Goal: Find specific page/section: Find specific page/section

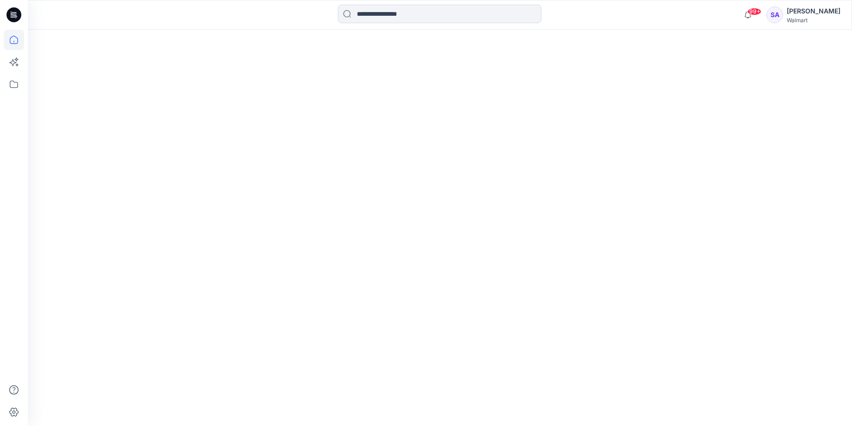
drag, startPoint x: 0, startPoint y: 0, endPoint x: 544, endPoint y: 201, distance: 579.7
click at [544, 201] on div at bounding box center [440, 228] width 824 height 396
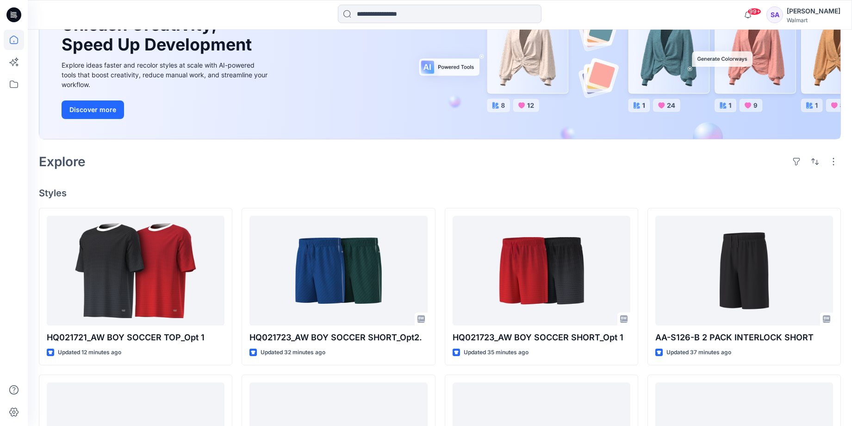
scroll to position [166, 0]
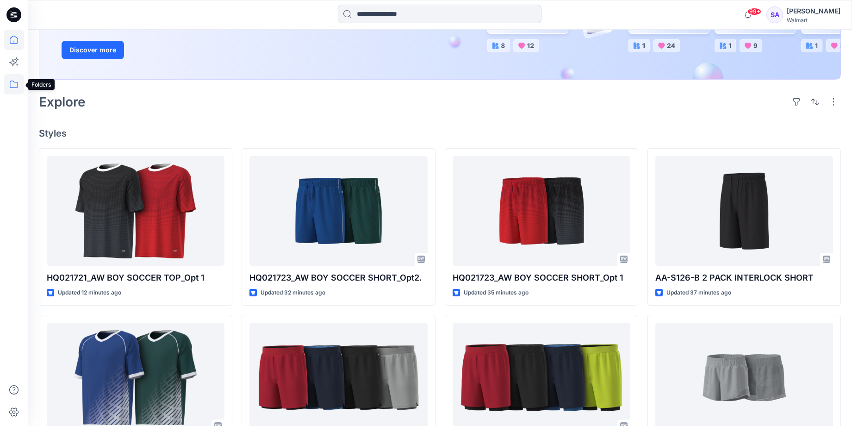
click at [12, 80] on icon at bounding box center [14, 84] width 20 height 20
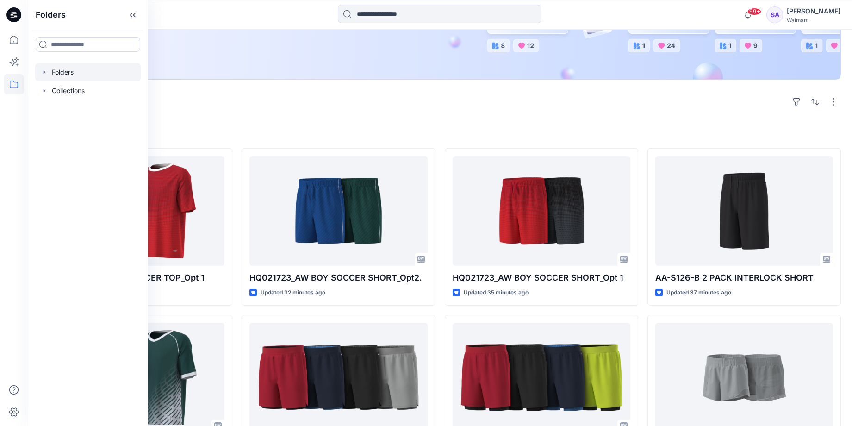
click at [53, 70] on div at bounding box center [88, 72] width 106 height 19
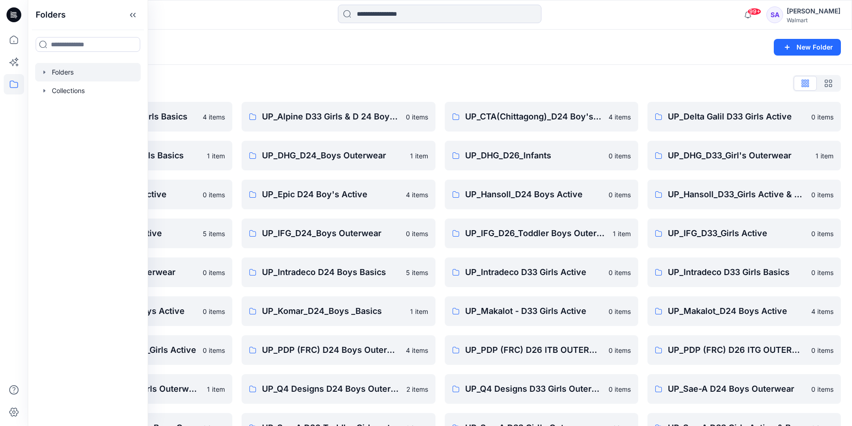
click at [321, 84] on div "Folders List" at bounding box center [440, 83] width 802 height 15
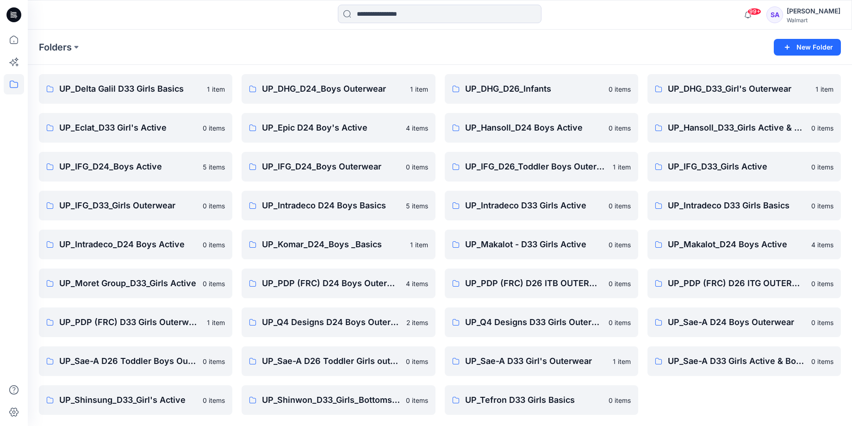
scroll to position [67, 0]
click at [503, 144] on div "UP_CTA(Chittagong)_D24 Boy's Active 4 items UP_DHG_D26_Infants 0 items UP_Hanso…" at bounding box center [541, 224] width 193 height 379
click at [497, 131] on p "UP_Hansoll_D24 Boys Active" at bounding box center [540, 127] width 151 height 13
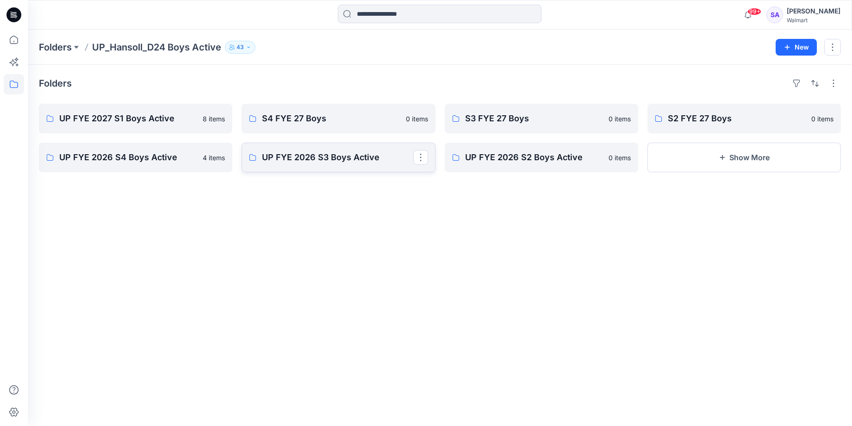
click at [316, 163] on p "UP FYE 2026 S3 Boys Active" at bounding box center [337, 157] width 151 height 13
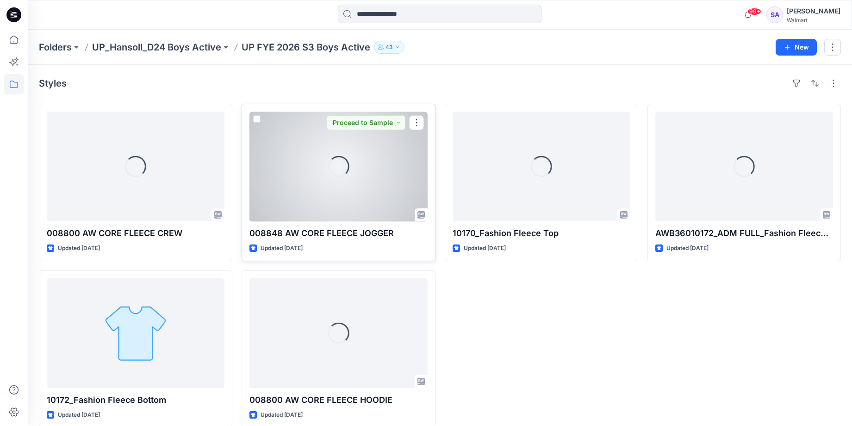
click at [342, 185] on div "Loading..." at bounding box center [338, 167] width 178 height 110
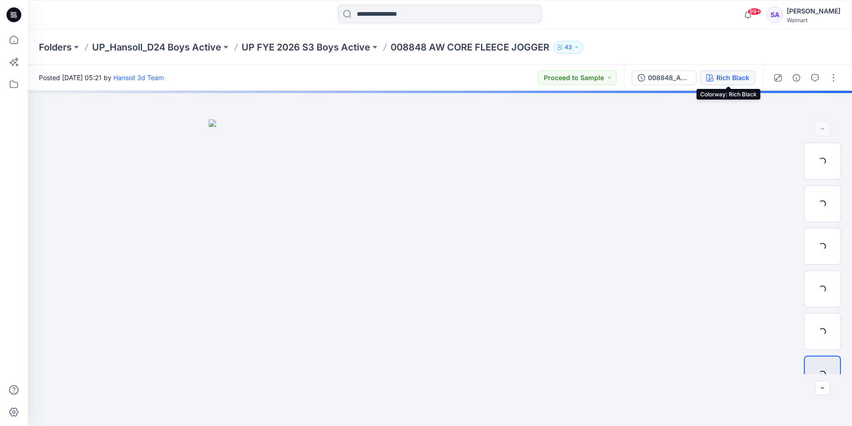
click at [739, 75] on div "Rich Black" at bounding box center [732, 78] width 33 height 10
